Goal: Book appointment/travel/reservation

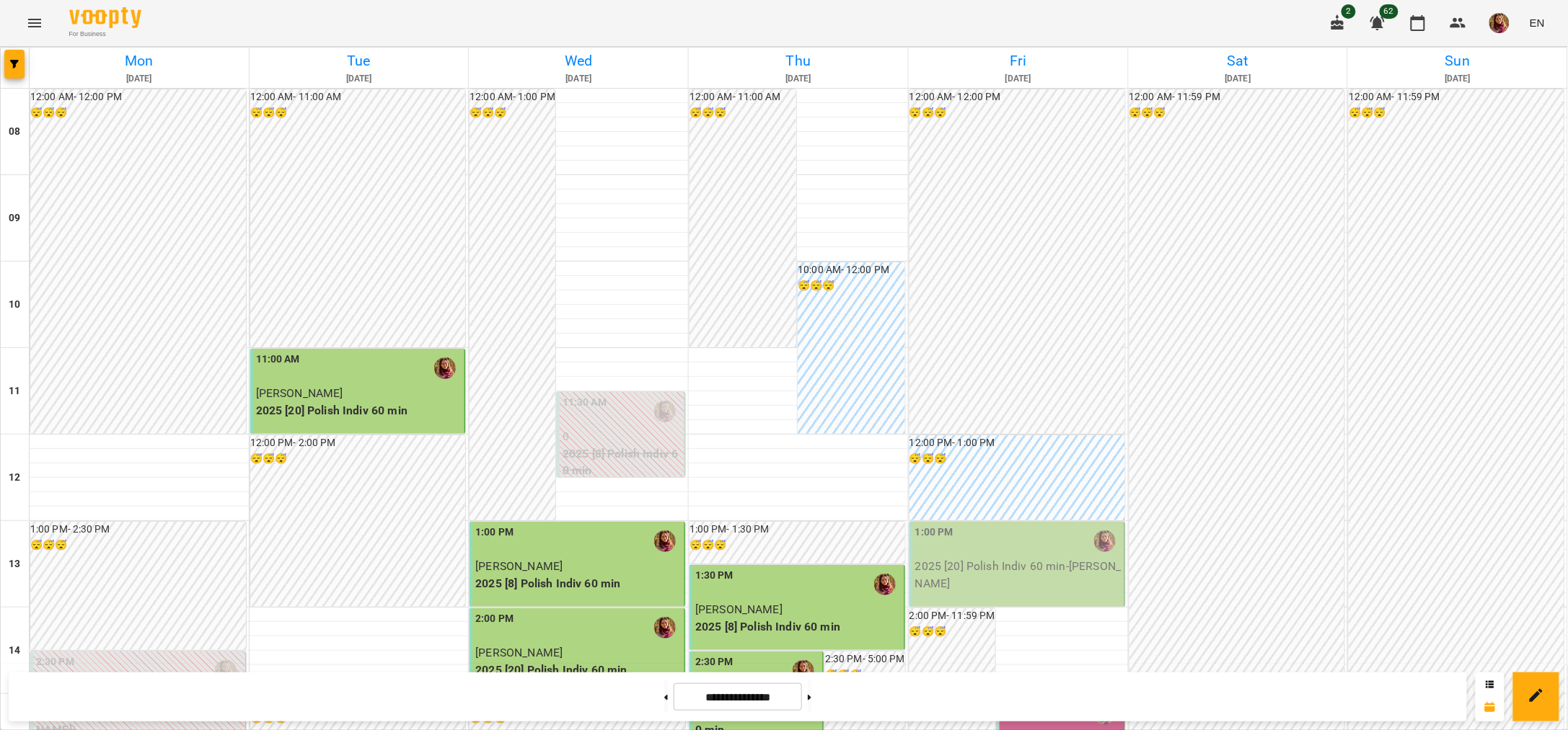
scroll to position [631, 0]
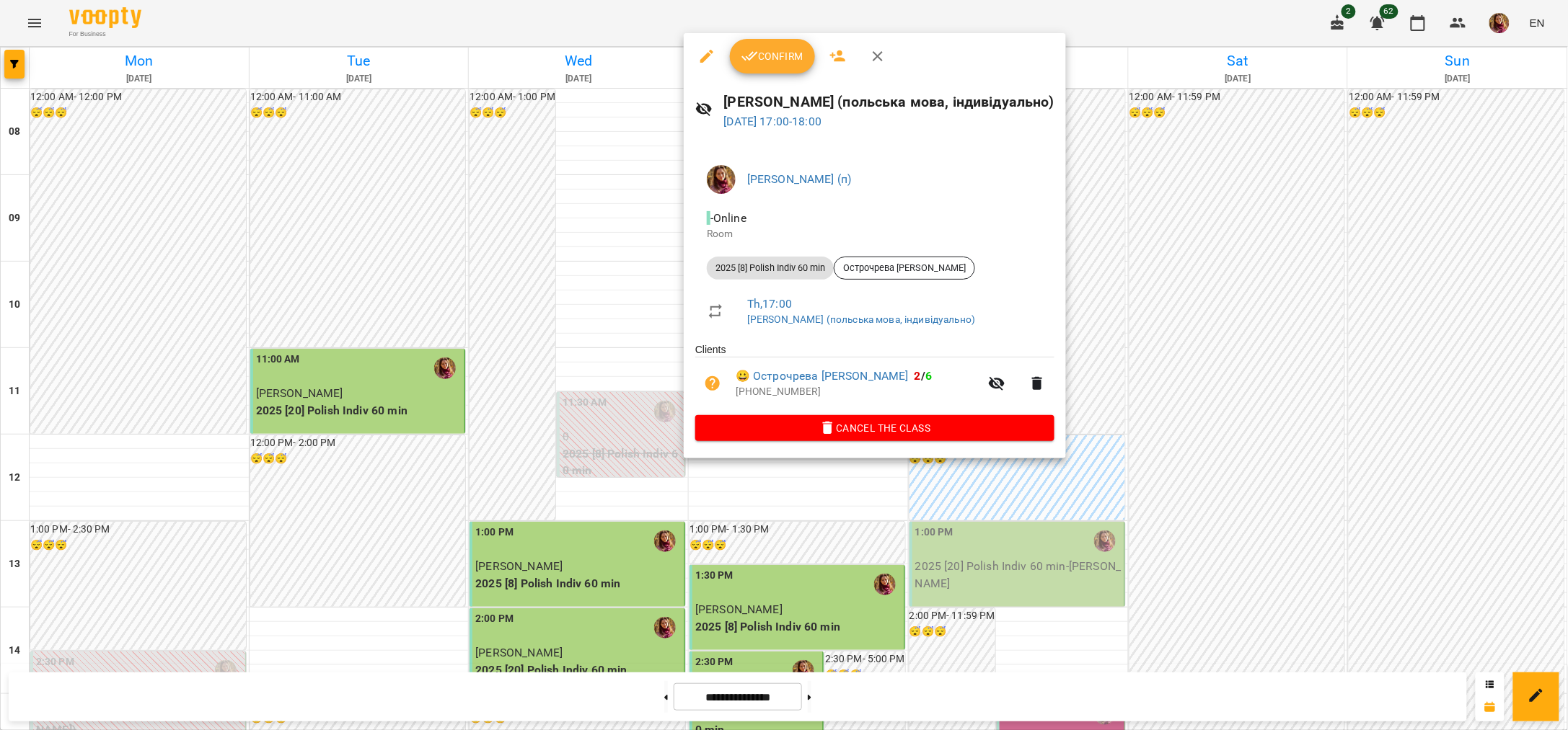
click at [788, 61] on span "Confirm" at bounding box center [772, 56] width 62 height 17
